Goal: Find contact information: Find contact information

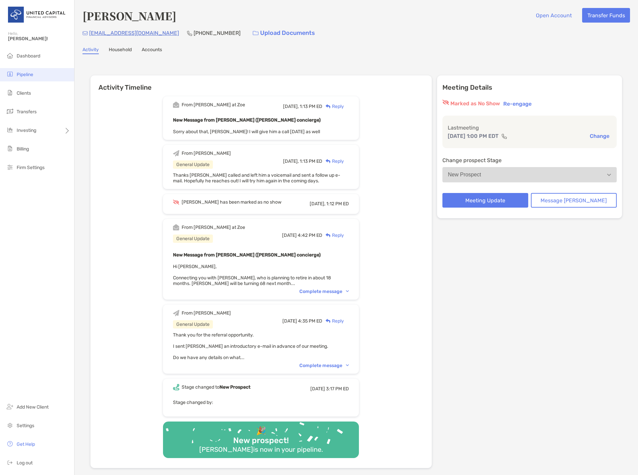
click at [29, 69] on li "Pipeline" at bounding box center [37, 74] width 74 height 13
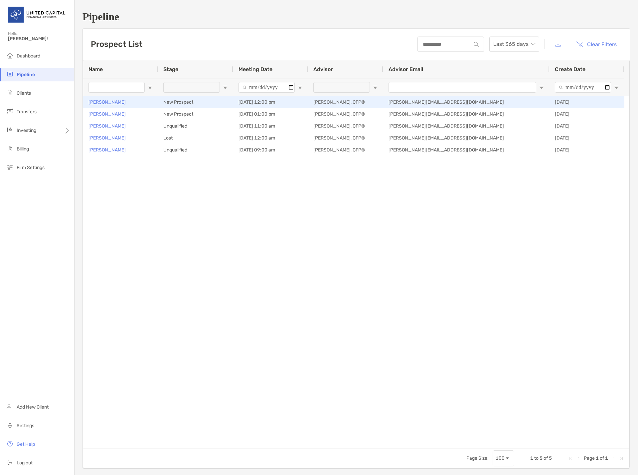
click at [109, 105] on p "[PERSON_NAME]" at bounding box center [106, 102] width 37 height 8
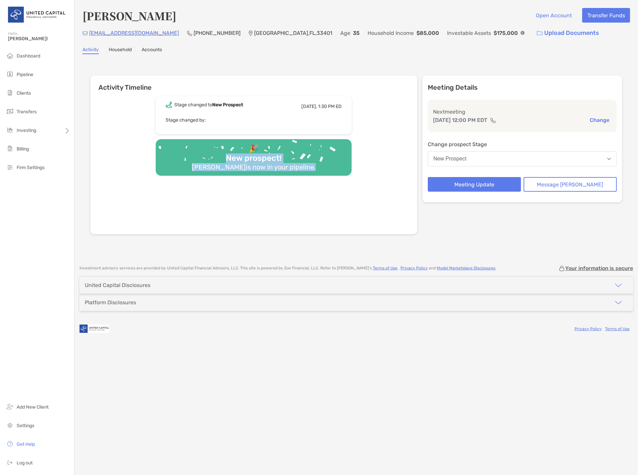
drag, startPoint x: 239, startPoint y: 157, endPoint x: 369, endPoint y: 171, distance: 131.4
click at [369, 171] on div "Stage changed to [GEOGRAPHIC_DATA] [DATE], 1:30 PM ED Stage changed by: 🎉 New p…" at bounding box center [253, 162] width 326 height 143
click at [369, 169] on div "Stage changed to New Prospect Yesterday, 1:30 PM ED Stage changed by: 🎉 New pro…" at bounding box center [253, 162] width 326 height 143
click at [380, 226] on div "Stage changed to New Prospect Yesterday, 1:30 PM ED Stage changed by: 🎉 New pro…" at bounding box center [253, 162] width 326 height 143
drag, startPoint x: 154, startPoint y: 33, endPoint x: 88, endPoint y: 33, distance: 65.8
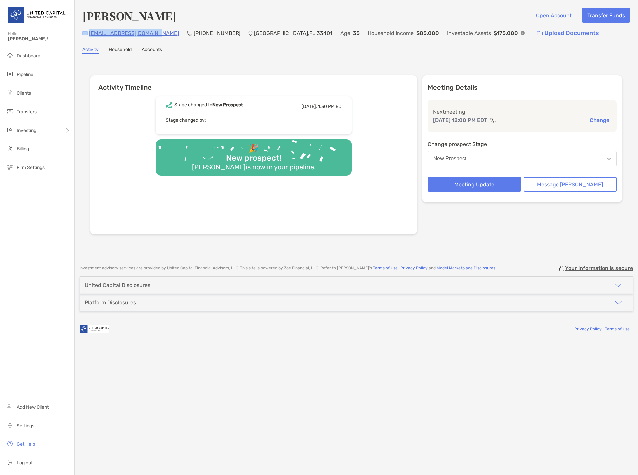
click at [88, 33] on div "licettesan223@gmail.com (561) 601-3140 West Palm Beach , FL , 33401 Age 35 Hous…" at bounding box center [355, 33] width 547 height 14
copy div "licettesan223@gmail.com"
